Goal: Information Seeking & Learning: Compare options

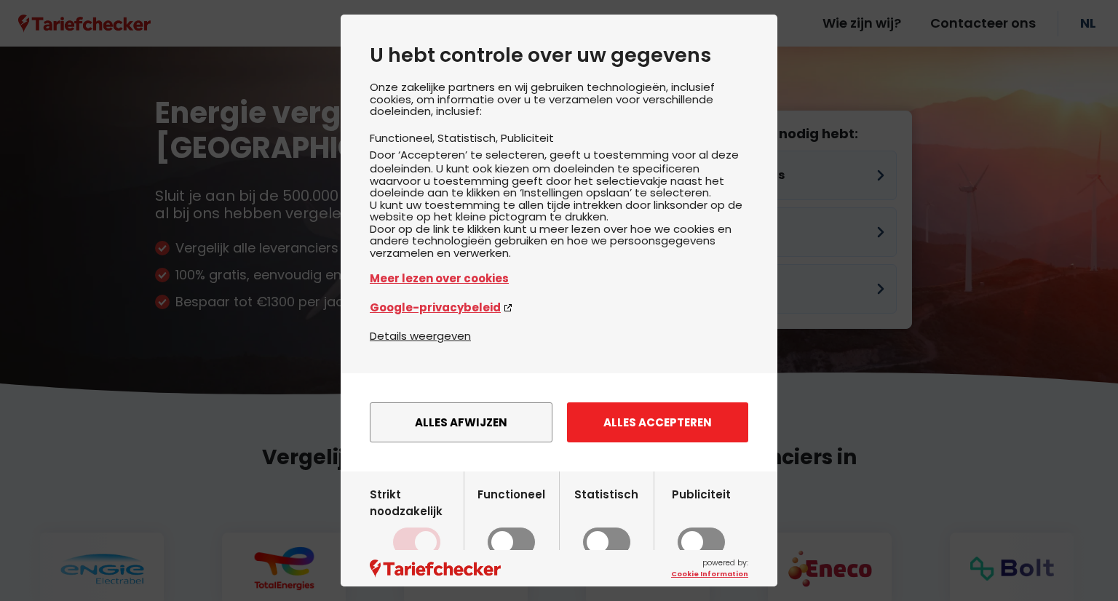
click at [690, 442] on button "Alles accepteren" at bounding box center [657, 422] width 181 height 40
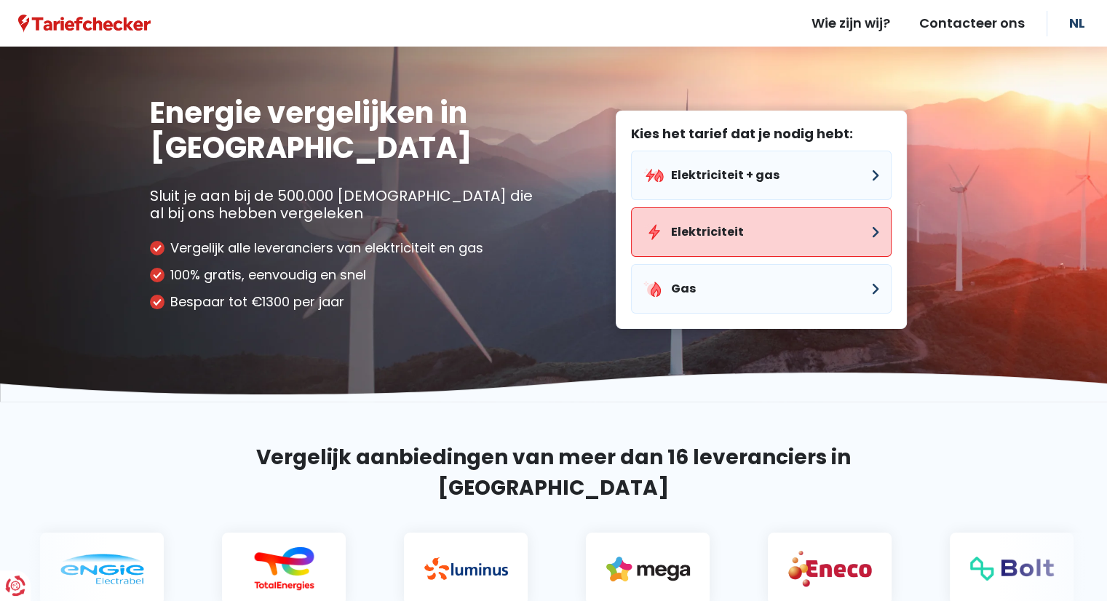
click at [767, 225] on button "Elektriciteit" at bounding box center [761, 231] width 261 height 49
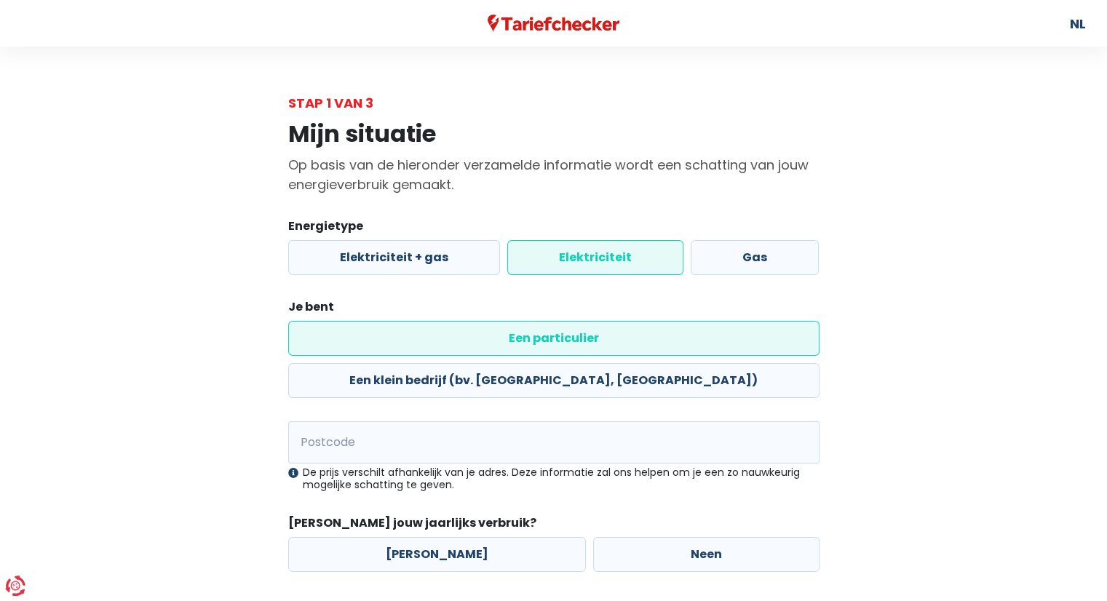
click at [585, 259] on label "Elektriciteit" at bounding box center [595, 257] width 176 height 35
click at [585, 259] on input "Elektriciteit" at bounding box center [595, 257] width 176 height 35
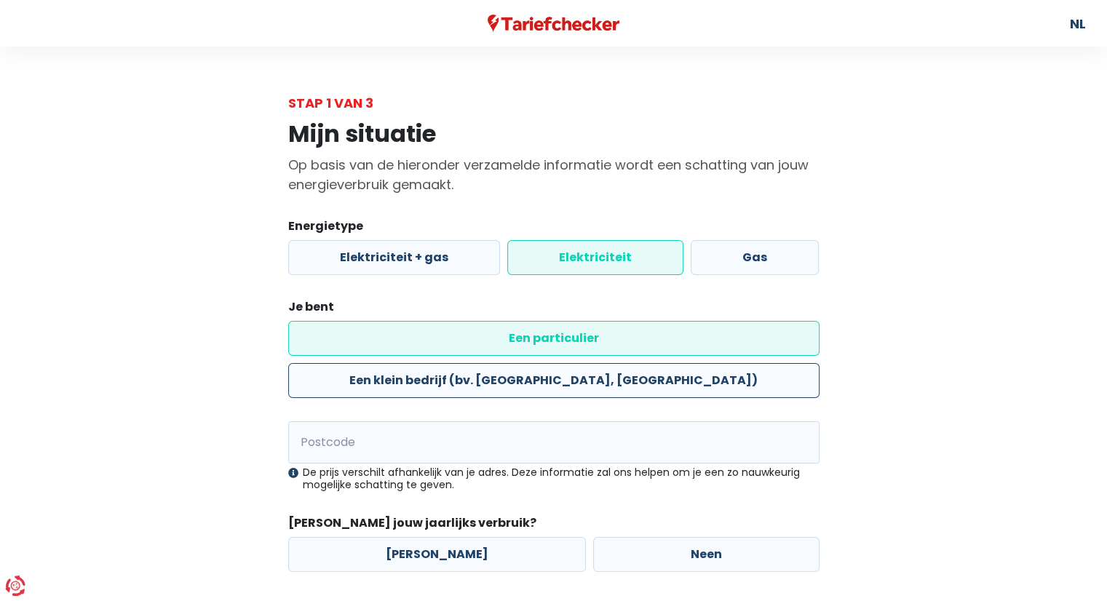
click at [512, 363] on label "Een klein bedrijf (bv. [GEOGRAPHIC_DATA], [GEOGRAPHIC_DATA])" at bounding box center [553, 380] width 531 height 35
click at [512, 363] on input "Een klein bedrijf (bv. [GEOGRAPHIC_DATA], [GEOGRAPHIC_DATA])" at bounding box center [553, 380] width 531 height 35
radio input "true"
radio input "false"
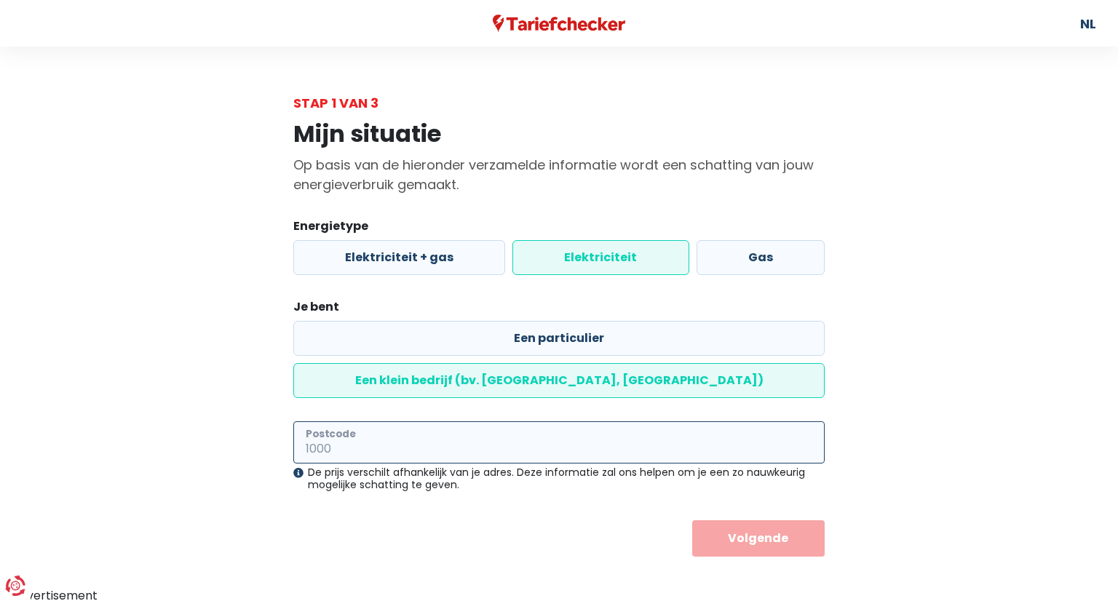
click at [464, 421] on input "Postcode" at bounding box center [558, 442] width 531 height 42
type input "3590"
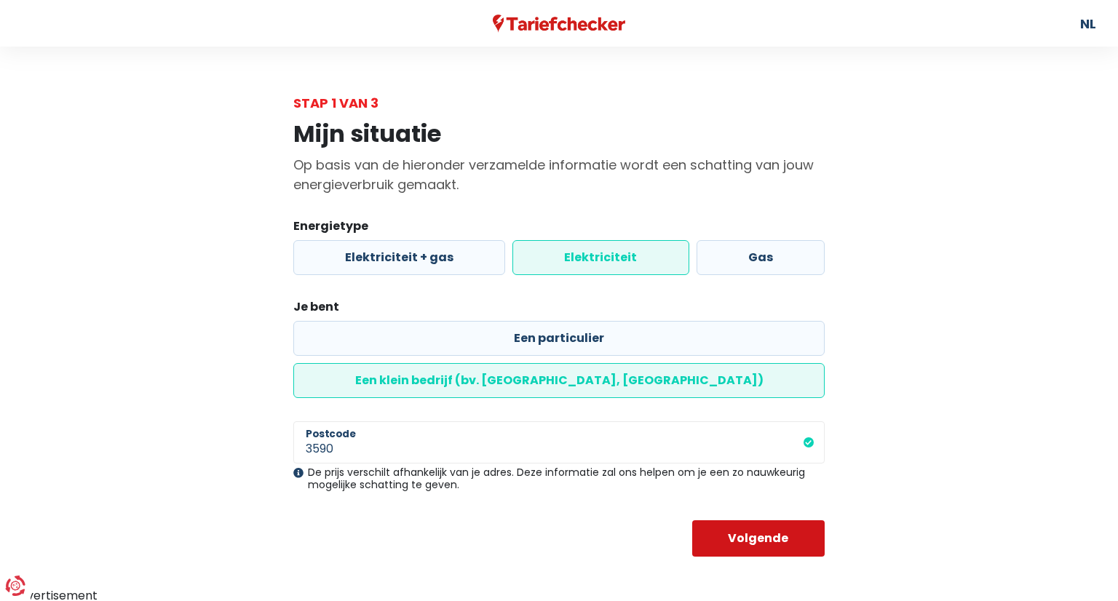
click at [820, 520] on button "Volgende" at bounding box center [758, 538] width 133 height 36
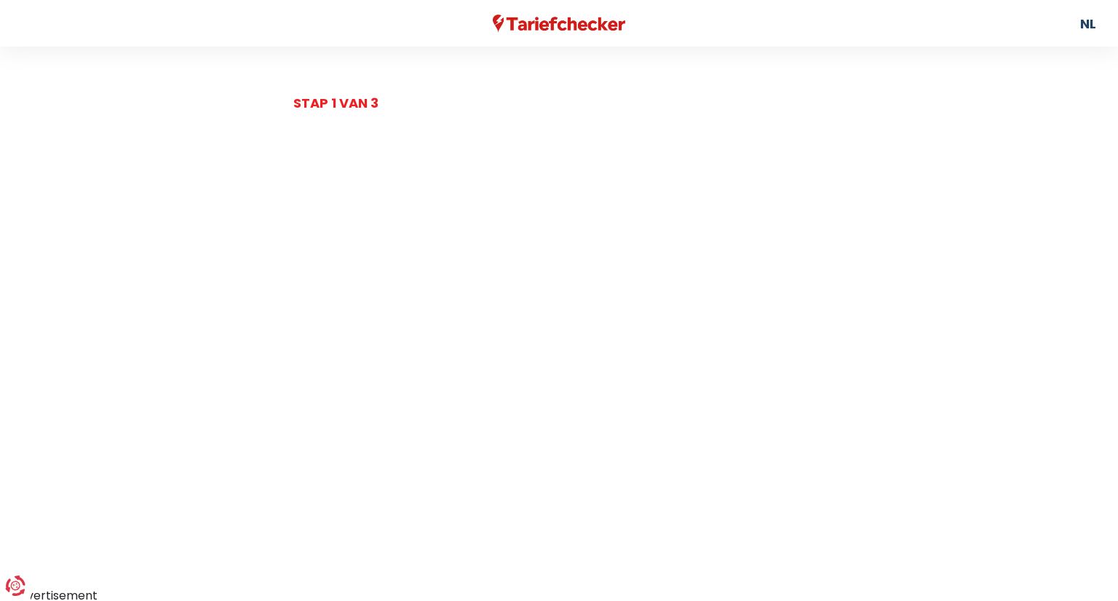
select select
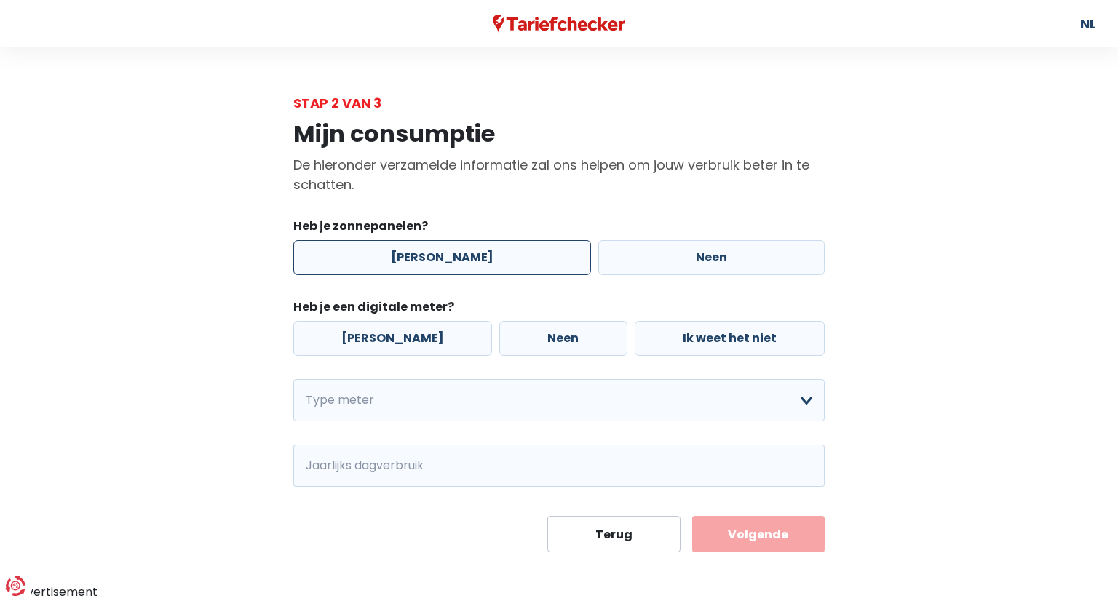
click at [473, 250] on label "[PERSON_NAME]" at bounding box center [442, 257] width 298 height 35
click at [473, 250] on input "[PERSON_NAME]" at bounding box center [442, 257] width 298 height 35
radio input "true"
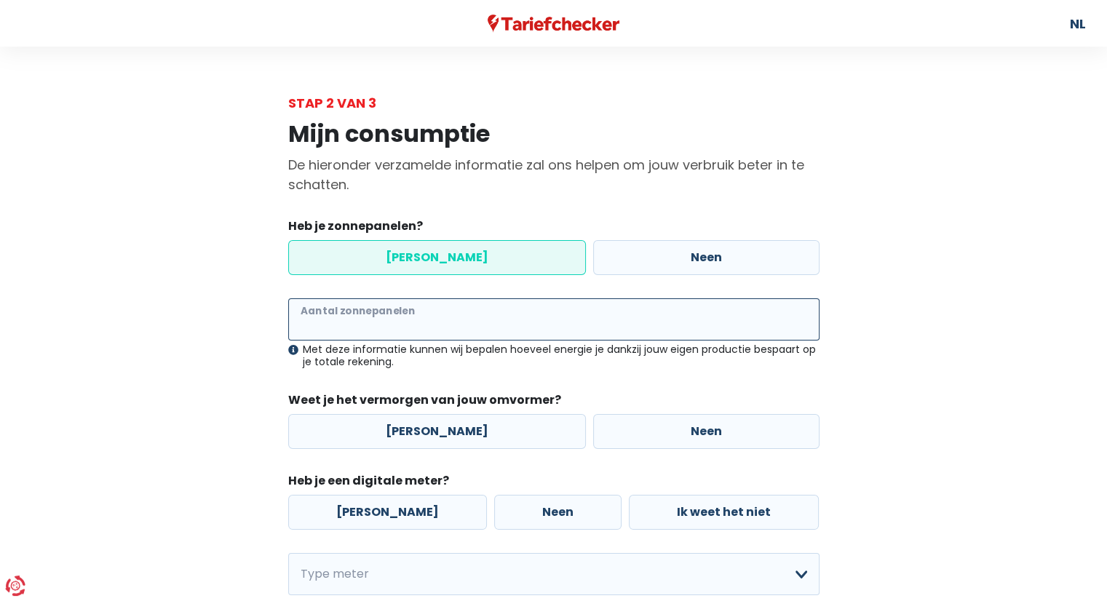
click at [426, 321] on input "Aantal zonnepanelen" at bounding box center [553, 319] width 531 height 42
type input "48"
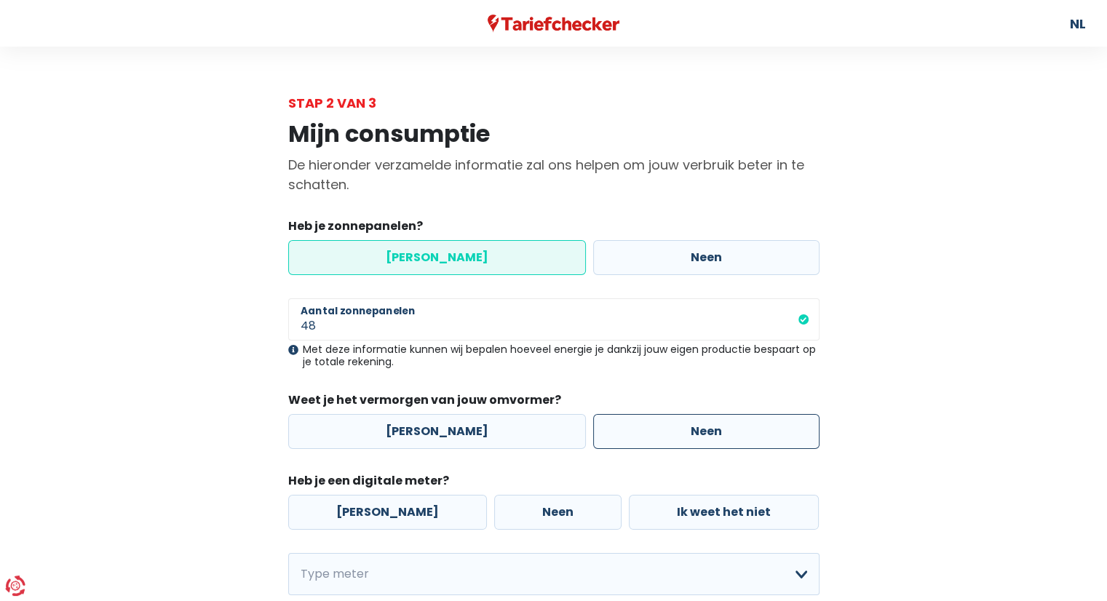
click at [673, 421] on label "Neen" at bounding box center [706, 431] width 226 height 35
click at [673, 421] on input "Neen" at bounding box center [706, 431] width 226 height 35
radio input "true"
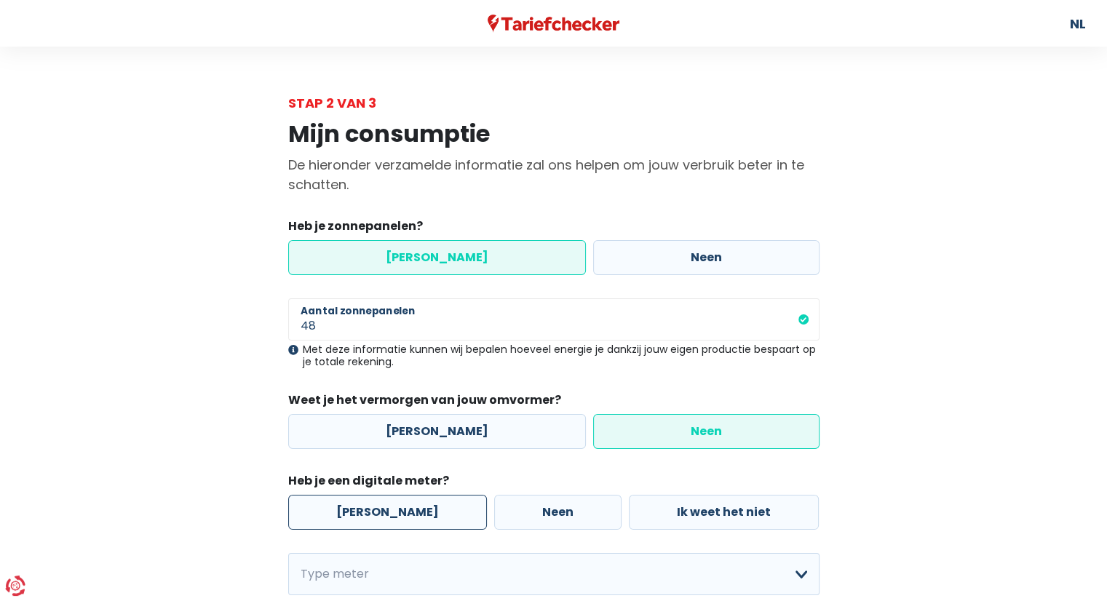
click at [384, 515] on label "[PERSON_NAME]" at bounding box center [387, 512] width 199 height 35
click at [384, 515] on input "[PERSON_NAME]" at bounding box center [387, 512] width 199 height 35
radio input "true"
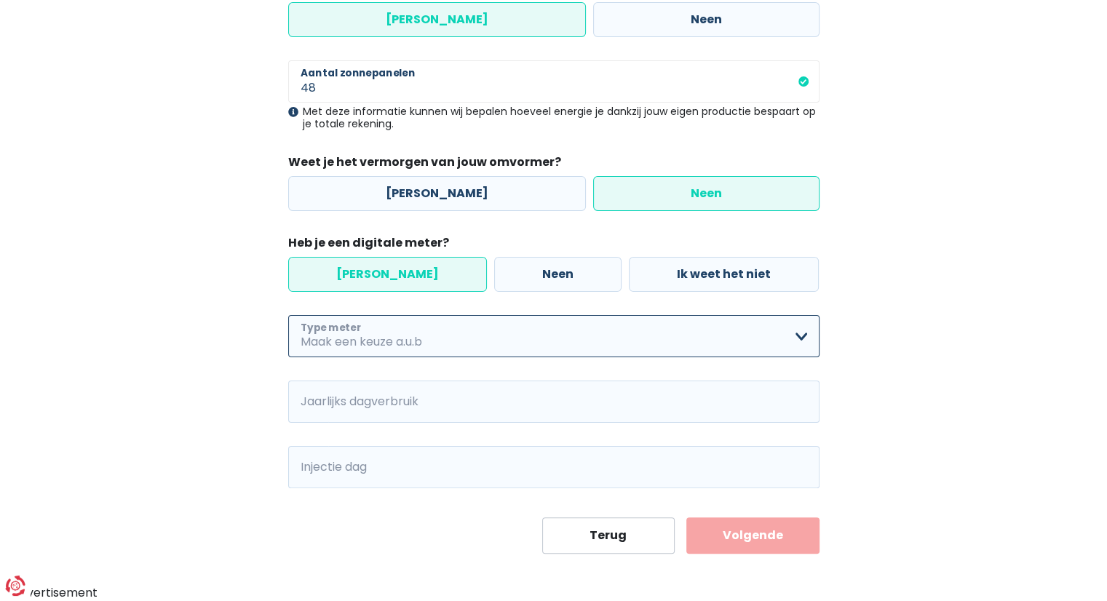
click at [381, 334] on select "Enkelvoudig Tweevoudig Enkelvoudig + uitsluitend nachttarief Tweevoudig + uitsl…" at bounding box center [553, 336] width 531 height 42
select select "day_night_bi_hourly"
click at [288, 315] on select "Enkelvoudig Tweevoudig Enkelvoudig + uitsluitend nachttarief Tweevoudig + uitsl…" at bounding box center [553, 336] width 531 height 42
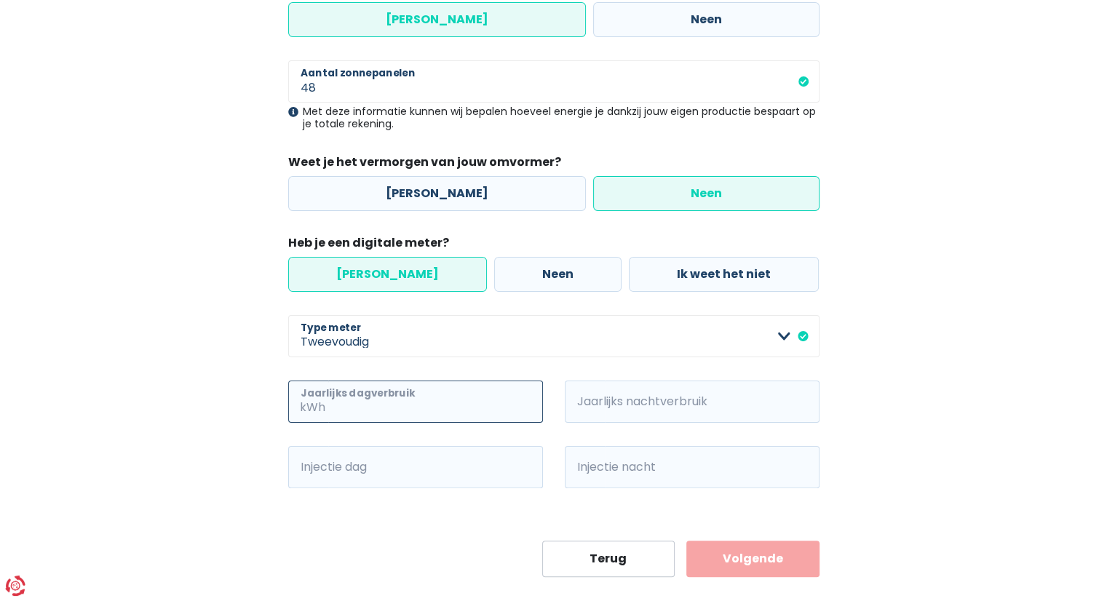
click at [450, 401] on input "Jaarlijks dagverbruik" at bounding box center [435, 402] width 215 height 42
type input "40000"
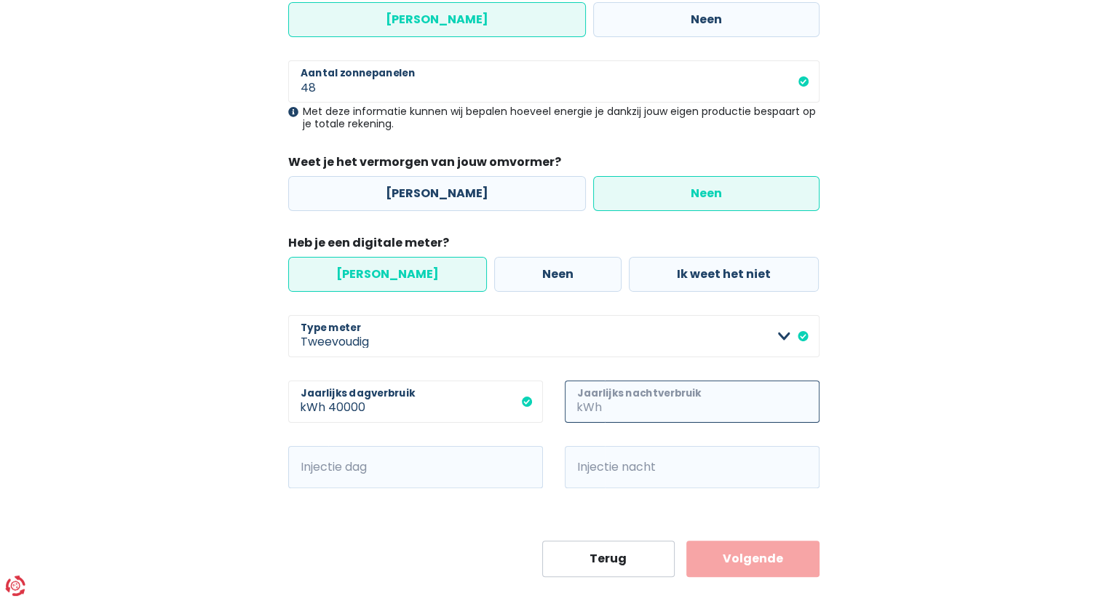
click at [648, 404] on input "Jaarlijks nachtverbruik" at bounding box center [712, 402] width 215 height 42
type input "30000"
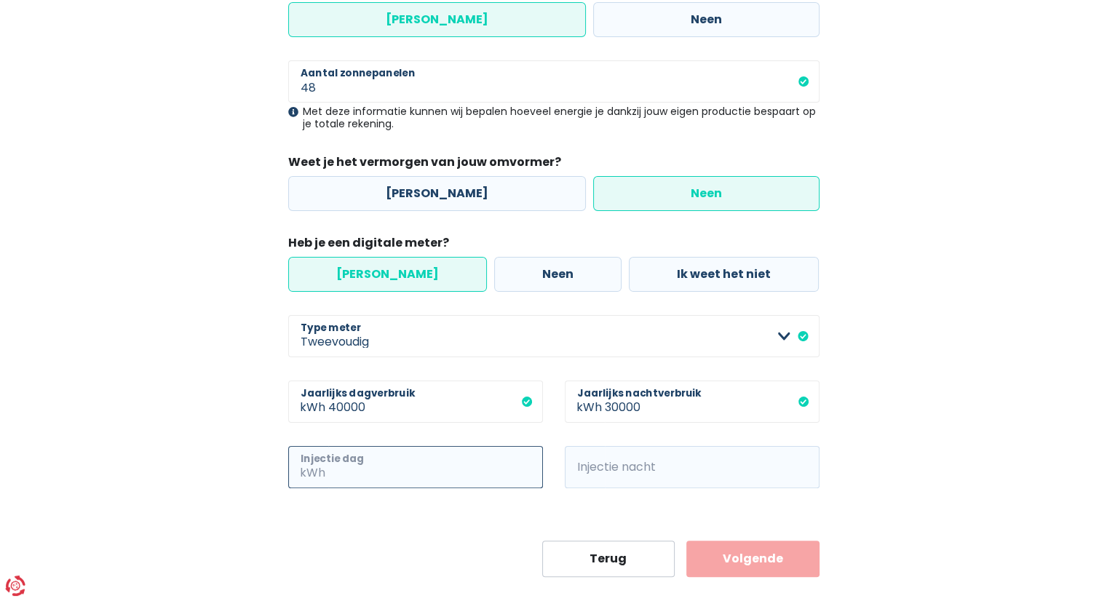
click at [404, 457] on input "Injectie dag" at bounding box center [435, 467] width 215 height 42
click at [653, 444] on div "30000 kWh Jaarlijks nachtverbruik" at bounding box center [692, 413] width 277 height 65
click at [654, 458] on input "Injectie nacht" at bounding box center [712, 467] width 215 height 42
click at [763, 557] on button "Volgende" at bounding box center [752, 559] width 133 height 36
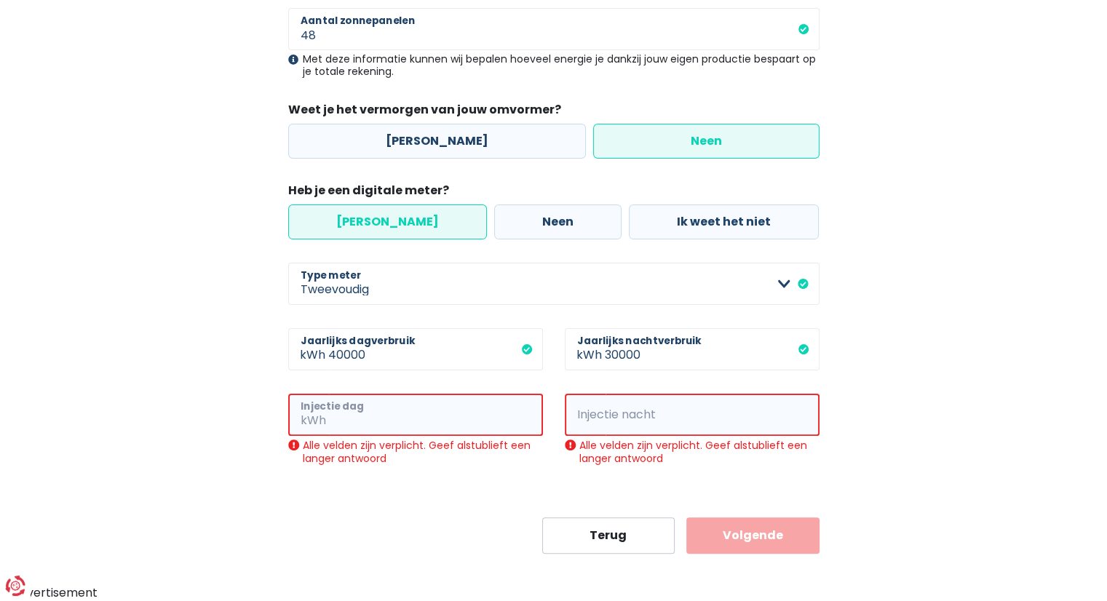
click at [442, 421] on input "Injectie dag" at bounding box center [436, 415] width 214 height 42
type input "1"
click at [617, 418] on input "Injectie nacht" at bounding box center [712, 415] width 214 height 42
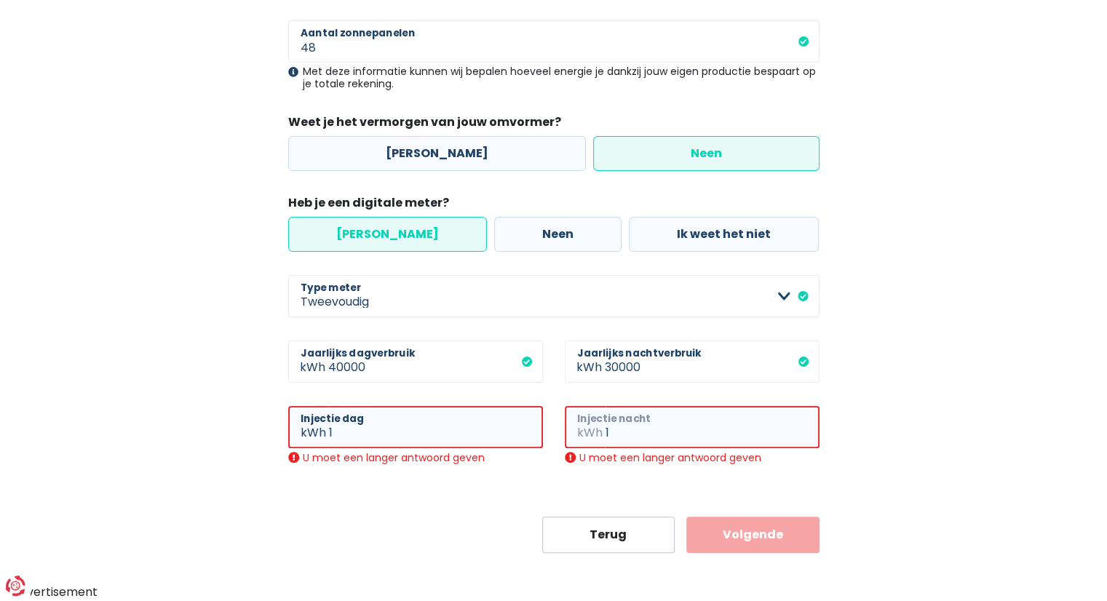
scroll to position [277, 0]
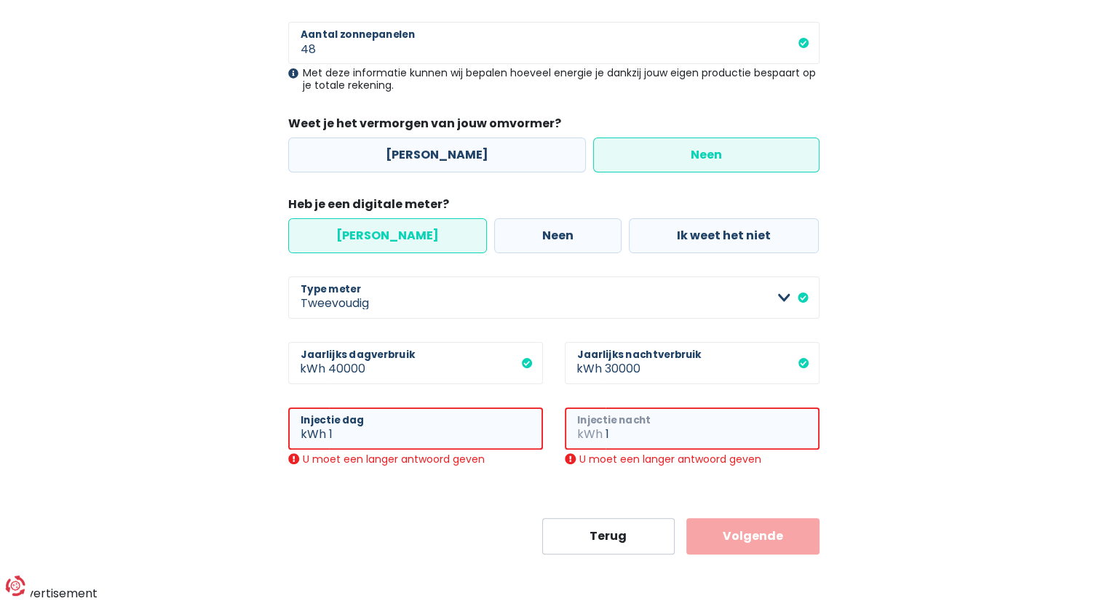
type input "1"
click at [712, 529] on button "Volgende" at bounding box center [752, 536] width 133 height 36
click at [646, 477] on div "1 kWh Injectie nacht U moet een langer antwoord geven" at bounding box center [692, 449] width 277 height 82
click at [454, 429] on input "1" at bounding box center [436, 429] width 214 height 42
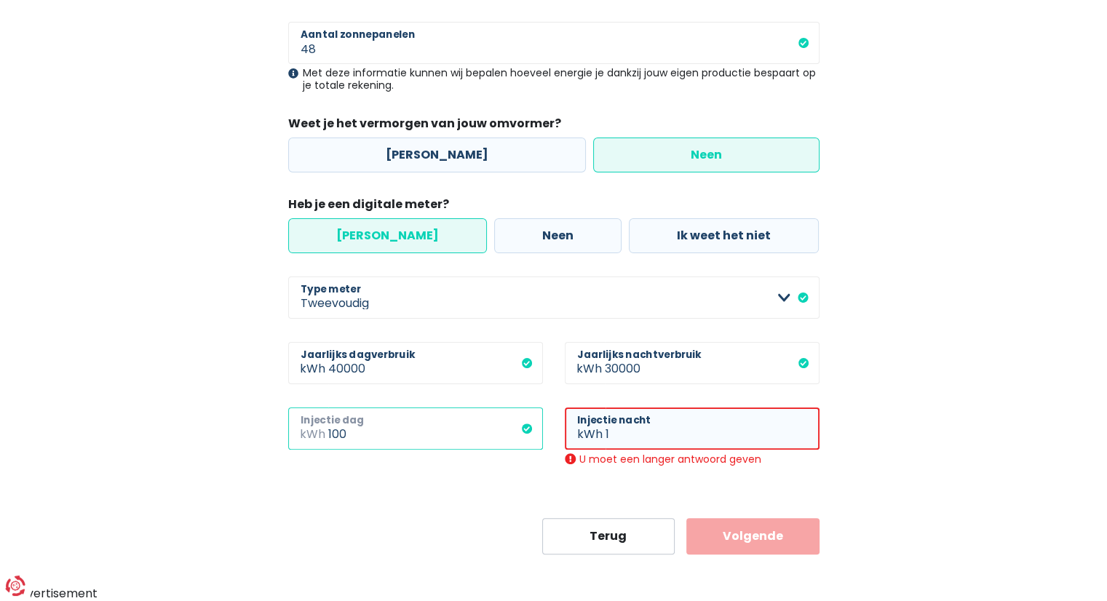
type input "100"
click at [642, 437] on input "1" at bounding box center [712, 429] width 214 height 42
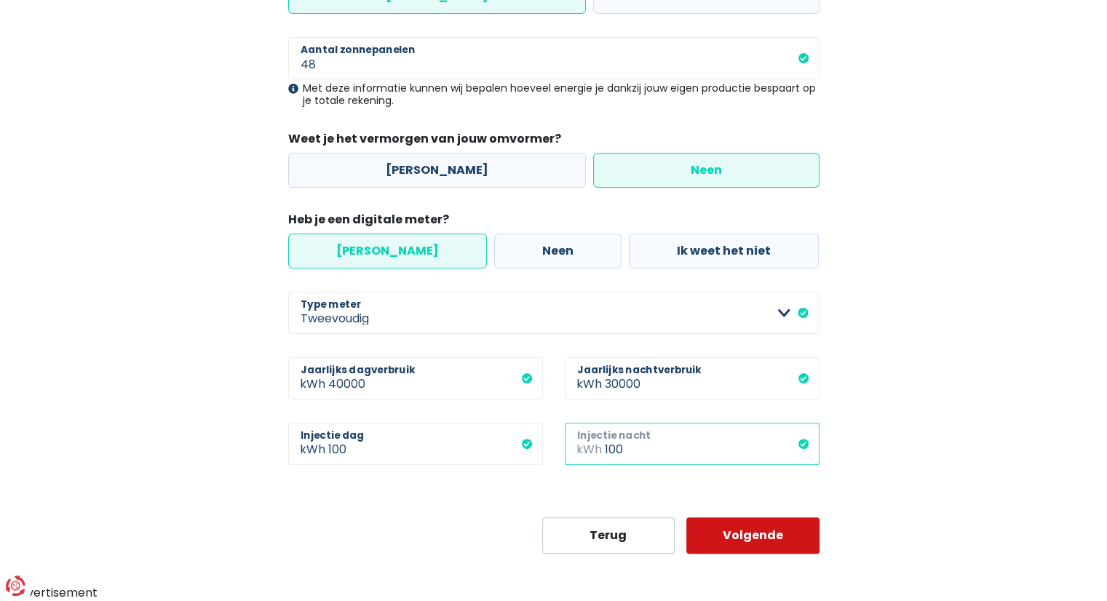
type input "100"
click at [748, 525] on button "Volgende" at bounding box center [752, 535] width 133 height 36
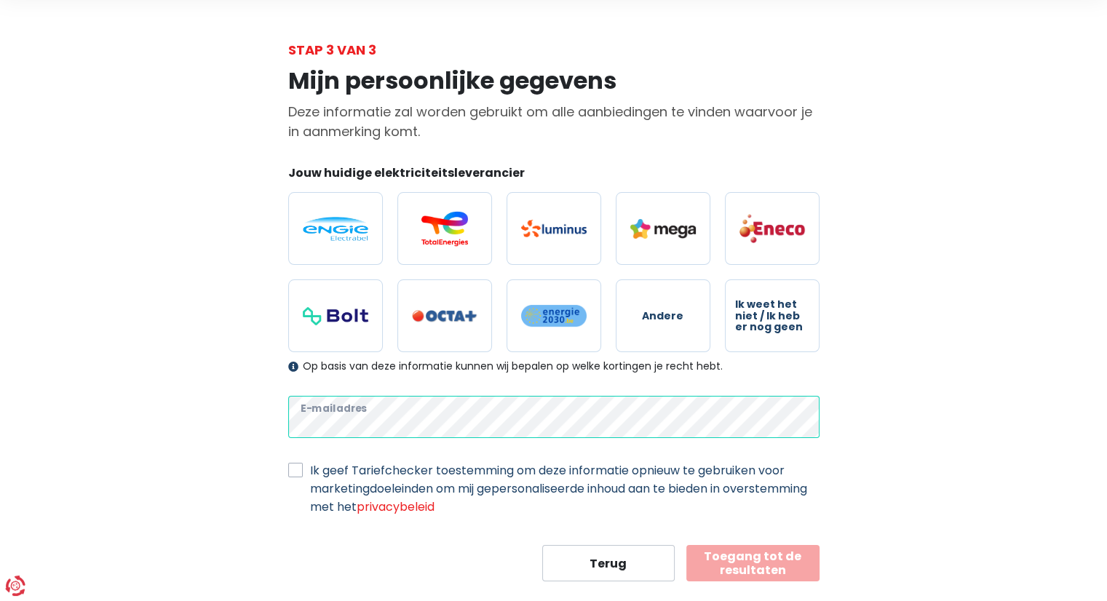
scroll to position [79, 0]
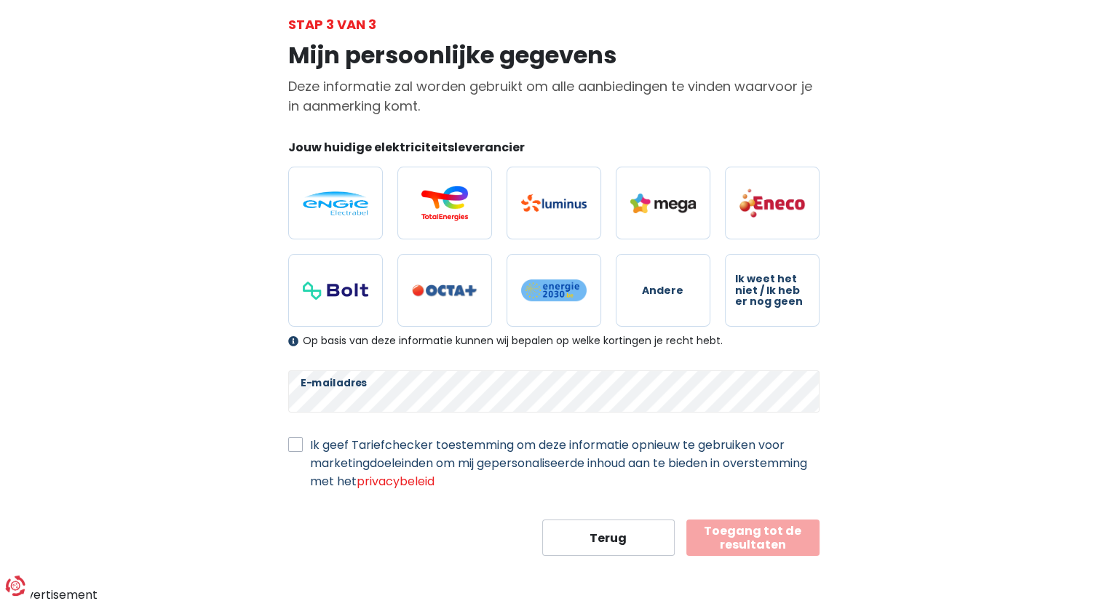
click at [445, 444] on label "Ik geef Tariefchecker toestemming om deze informatie opnieuw te gebruiken voor …" at bounding box center [564, 463] width 509 height 55
click at [303, 444] on input "Ik geef Tariefchecker toestemming om deze informatie opnieuw te gebruiken voor …" at bounding box center [295, 443] width 15 height 15
checkbox input "true"
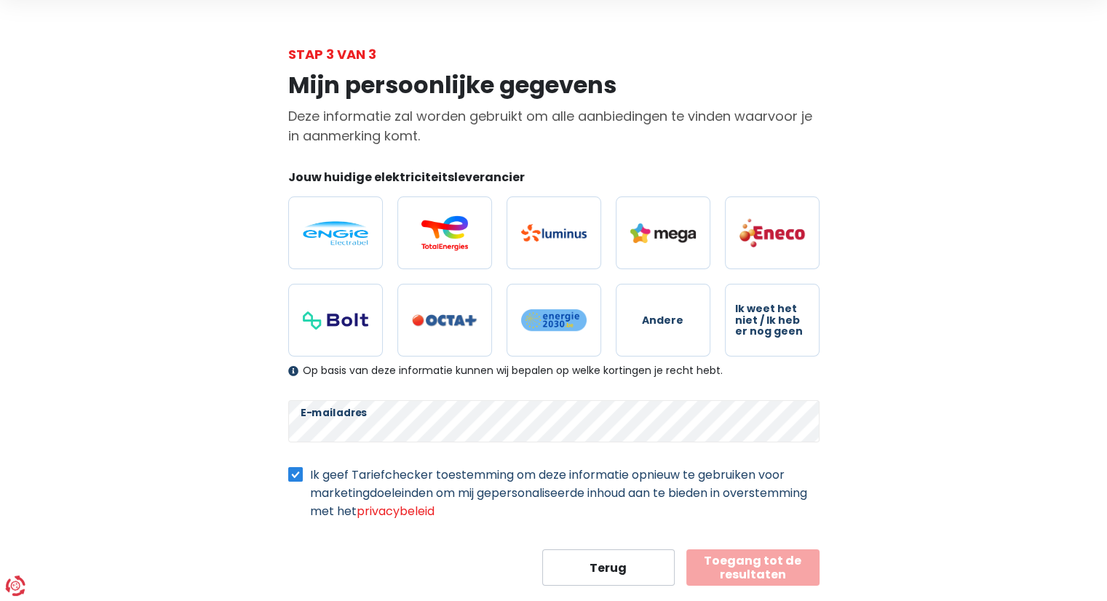
scroll to position [0, 0]
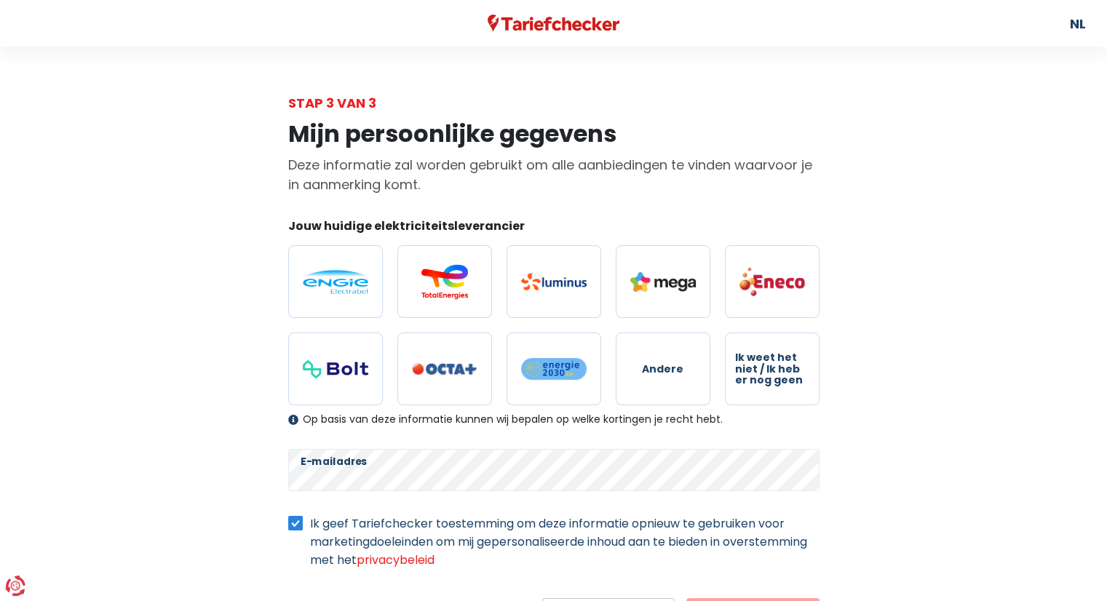
scroll to position [261, 0]
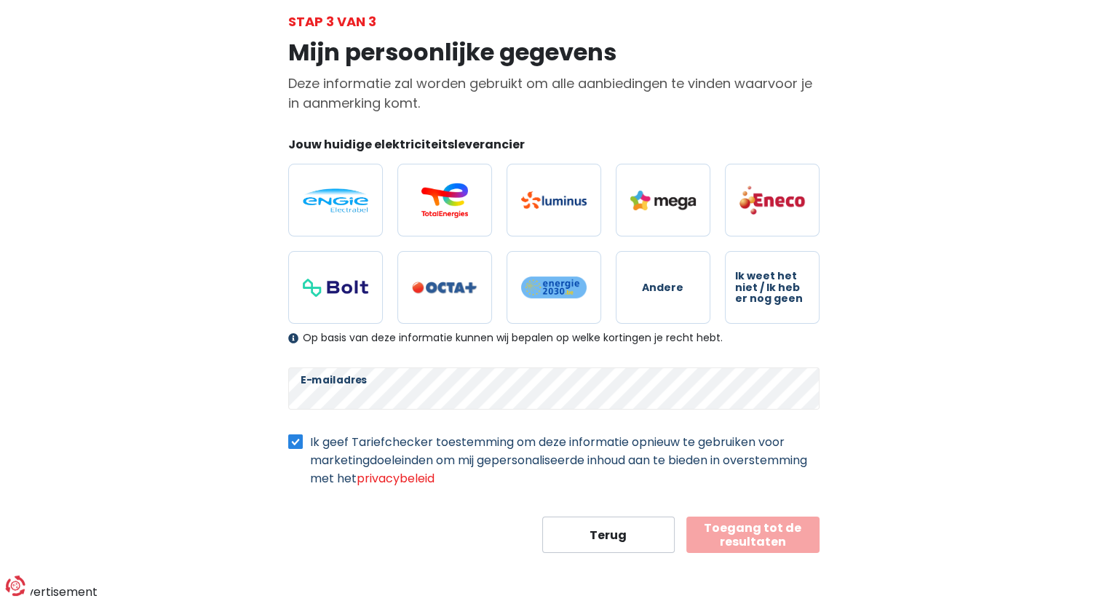
select select "day_night_bi_hourly"
